Goal: Task Accomplishment & Management: Use online tool/utility

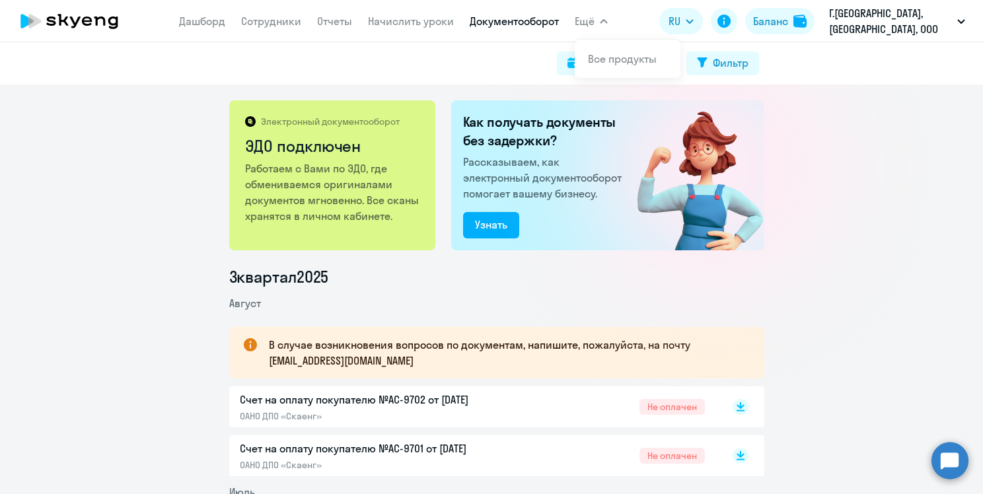
click at [595, 19] on span "Ещё" at bounding box center [585, 21] width 20 height 16
click at [595, 22] on span "Ещё" at bounding box center [585, 21] width 20 height 16
click at [513, 21] on link "Документооборот" at bounding box center [514, 21] width 89 height 13
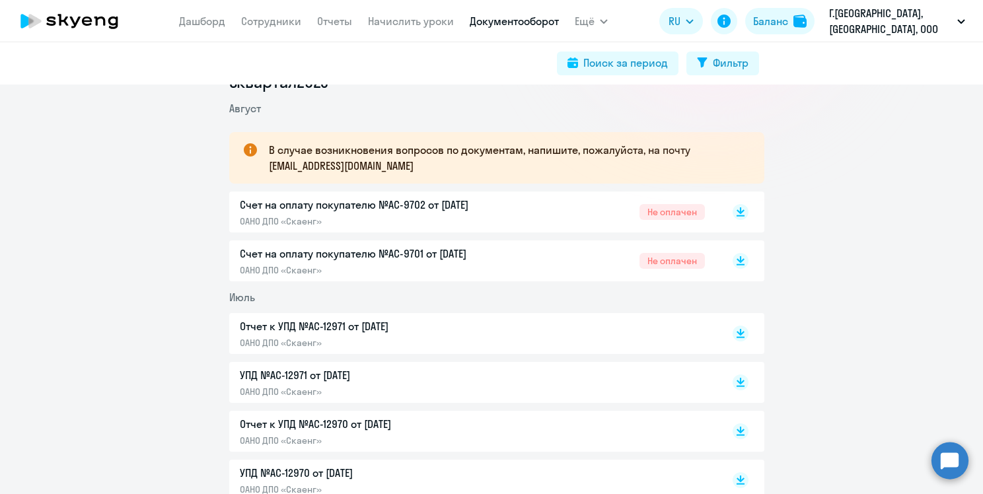
scroll to position [198, 0]
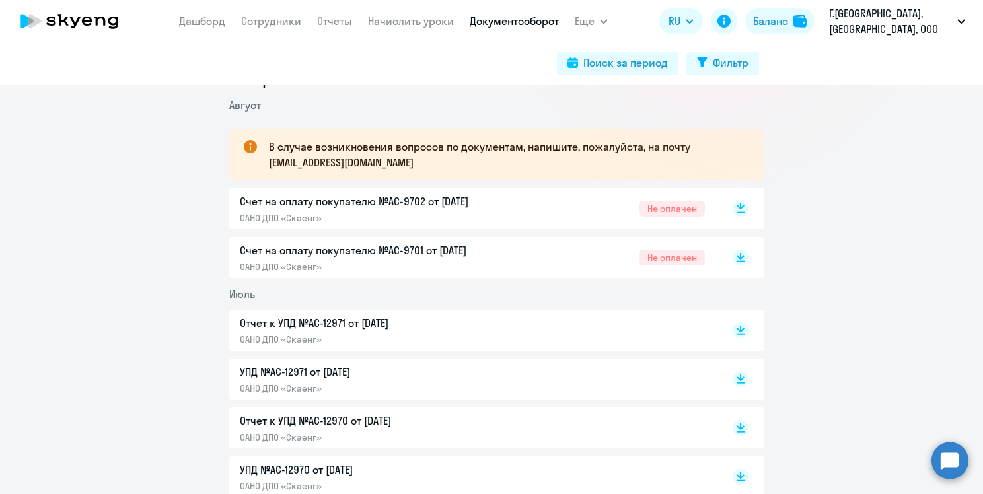
click at [733, 209] on rect at bounding box center [741, 209] width 16 height 16
drag, startPoint x: 734, startPoint y: 255, endPoint x: 735, endPoint y: 235, distance: 19.9
click at [733, 255] on icon at bounding box center [741, 258] width 16 height 16
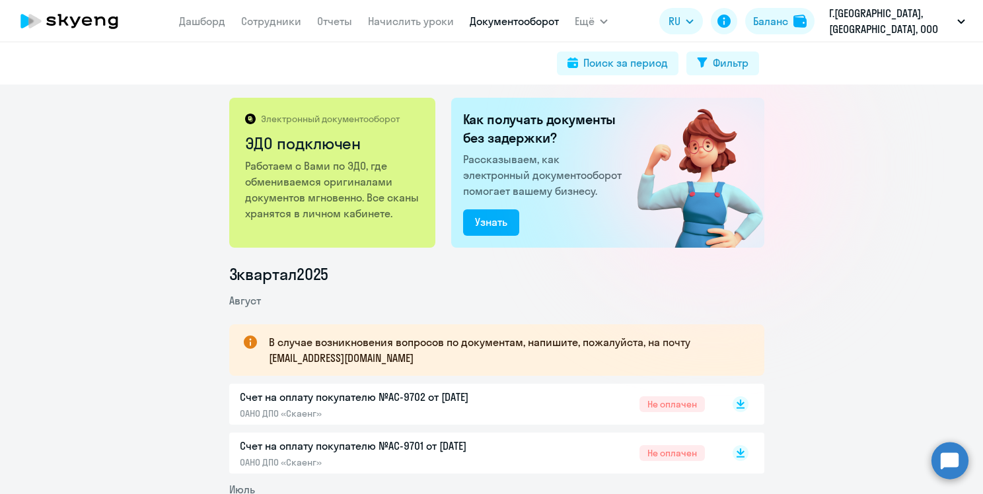
scroll to position [0, 0]
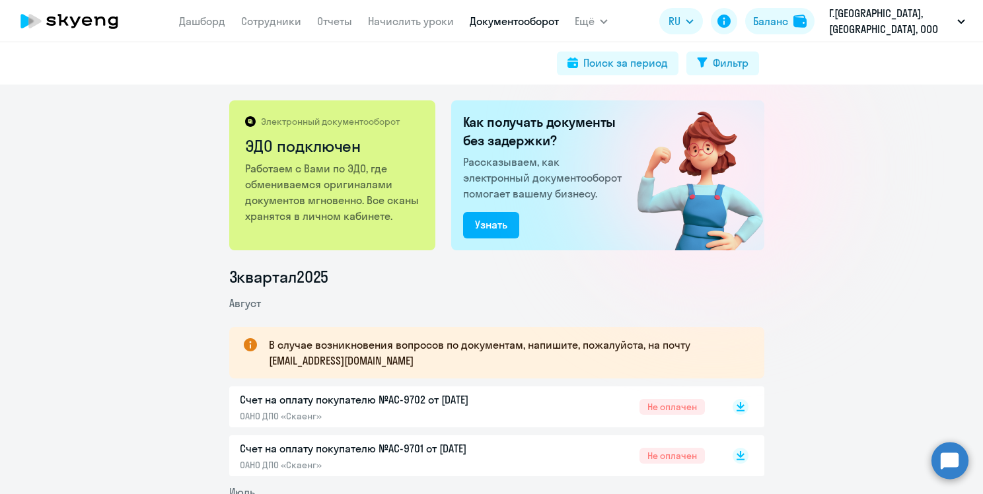
click at [950, 452] on circle at bounding box center [950, 460] width 37 height 37
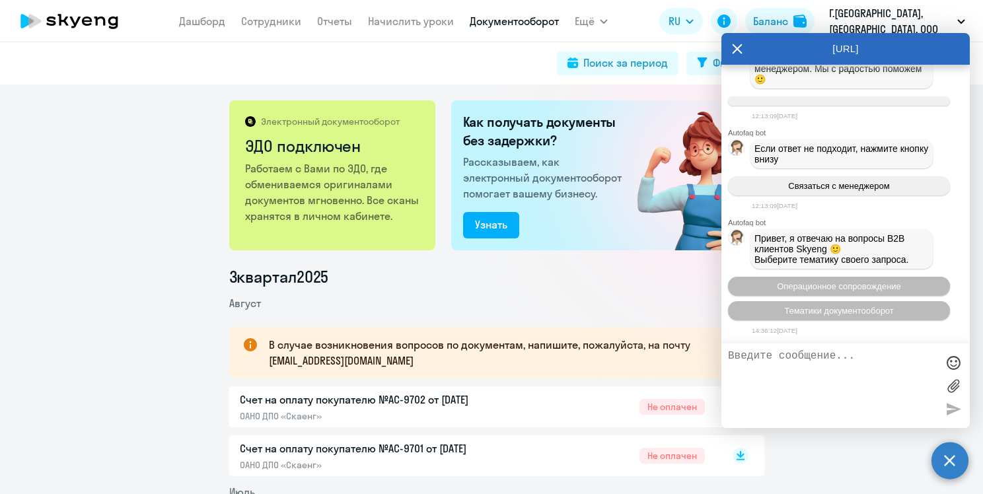
click at [773, 358] on textarea at bounding box center [832, 385] width 209 height 71
type textarea "Ж"
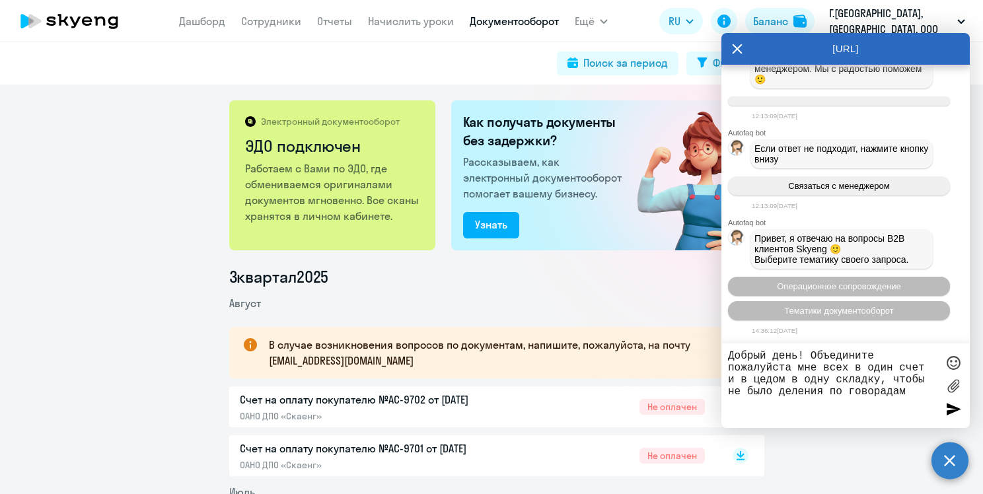
drag, startPoint x: 813, startPoint y: 354, endPoint x: 929, endPoint y: 422, distance: 134.4
click at [929, 422] on div "Добрый день! Объедините пожалуйста мне всех в один счет и в цедом в одну складк…" at bounding box center [846, 386] width 248 height 85
type textarea "Добрый день! Переведите пожалуйста [PERSON_NAME] и [PERSON_NAME] в [GEOGRAPHIC_…"
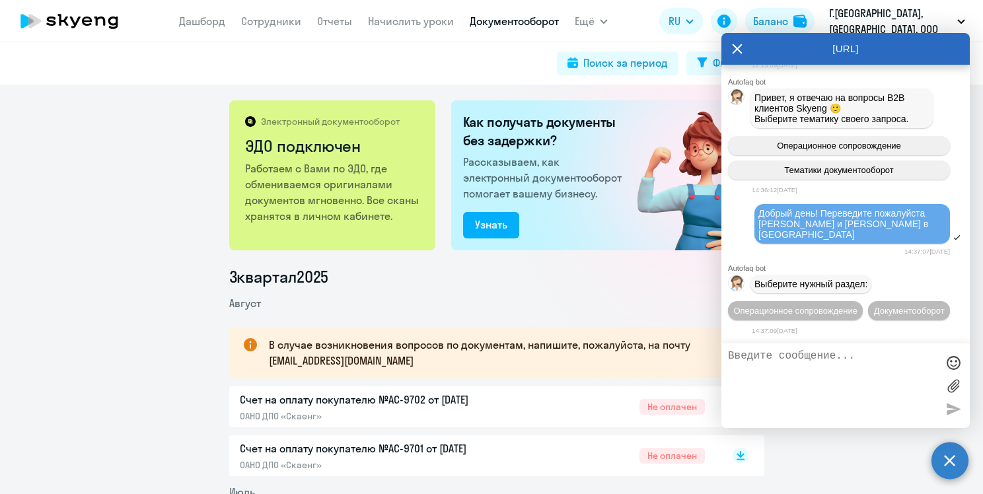
scroll to position [2409, 0]
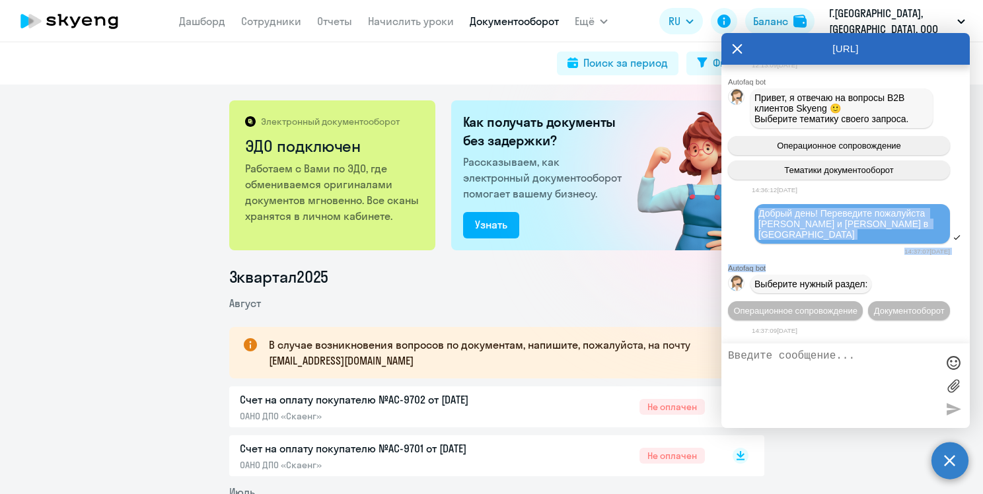
drag, startPoint x: 759, startPoint y: 200, endPoint x: 909, endPoint y: 223, distance: 151.8
click at [907, 229] on div "Добрый день! Переведите пожалуйста [PERSON_NAME] и [PERSON_NAME] в [GEOGRAPHIC_…" at bounding box center [846, 230] width 248 height 55
copy div "Добрый день! Переведите пожалуйста [PERSON_NAME] и [PERSON_NAME] в [GEOGRAPHIC_…"
click at [805, 306] on span "Операционное сопровождение" at bounding box center [796, 311] width 124 height 10
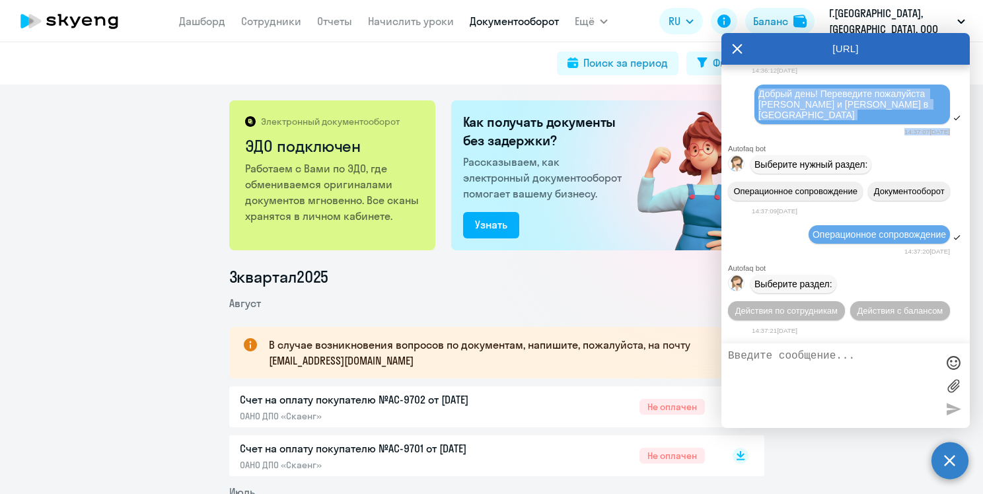
scroll to position [2531, 0]
click at [780, 314] on span "Действия по сотрудникам" at bounding box center [787, 311] width 102 height 10
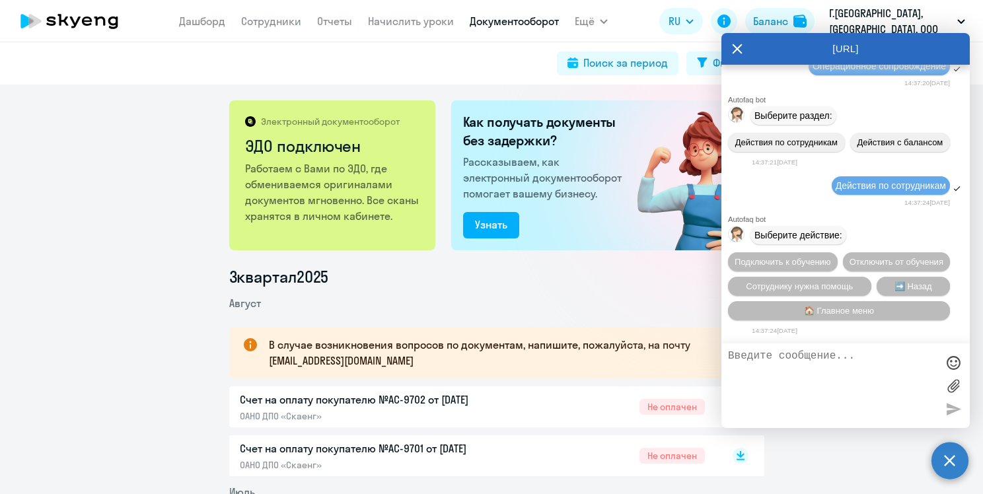
scroll to position [2728, 0]
click at [816, 348] on div at bounding box center [846, 386] width 248 height 85
click at [782, 365] on textarea at bounding box center [832, 385] width 209 height 71
paste textarea "Добрый день! Переведите пожалуйста [PERSON_NAME] и [PERSON_NAME] в [GEOGRAPHIC_…"
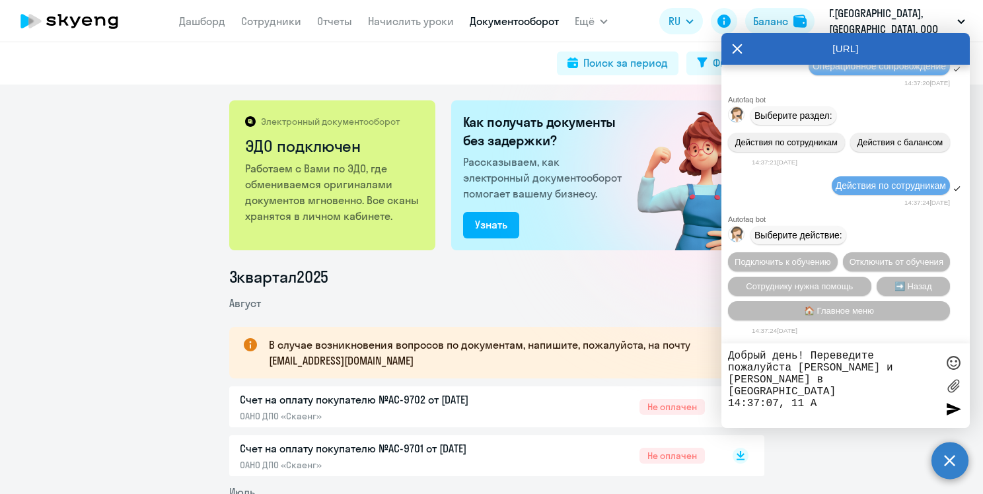
drag, startPoint x: 831, startPoint y: 397, endPoint x: 722, endPoint y: 397, distance: 109.0
click at [722, 397] on div "Добрый день! Переведите пожалуйста [PERSON_NAME] и [PERSON_NAME] в [GEOGRAPHIC_…" at bounding box center [846, 386] width 248 height 85
type textarea "Добрый день! Переведите пожалуйста [PERSON_NAME] и [PERSON_NAME] в [GEOGRAPHIC_…"
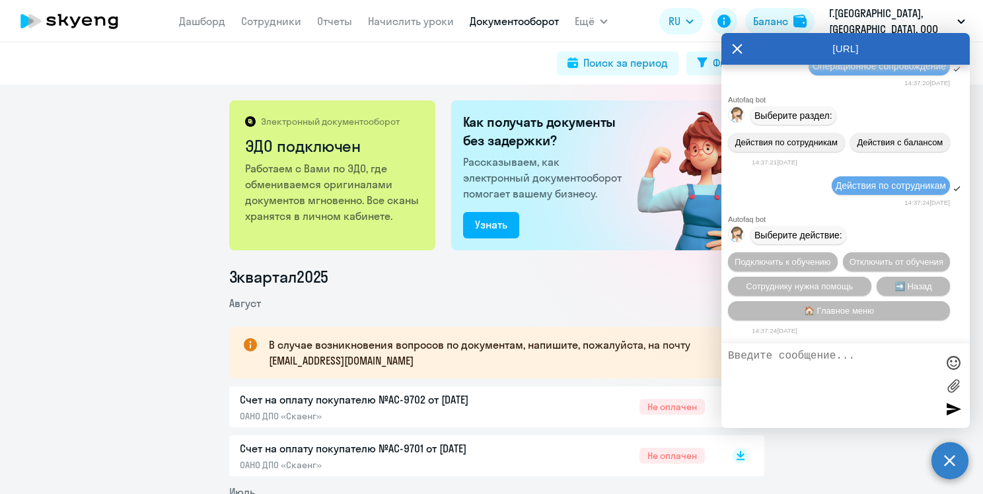
scroll to position [2780, 0]
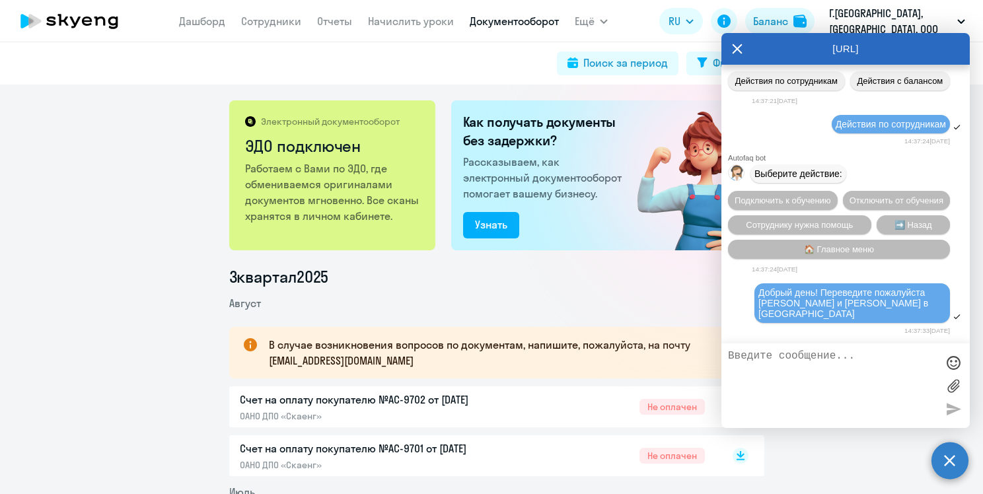
click at [619, 280] on li "3 квартал 2025" at bounding box center [496, 276] width 535 height 21
